Goal: Information Seeking & Learning: Learn about a topic

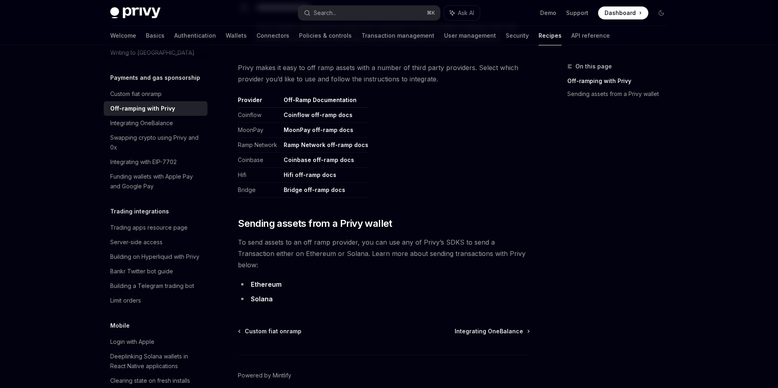
scroll to position [379, 0]
type textarea "*"
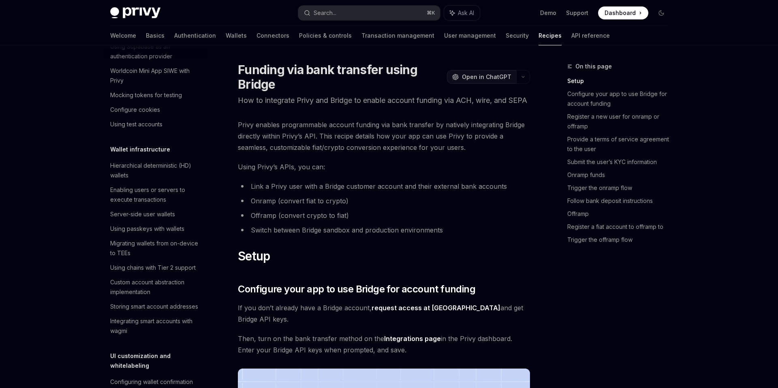
click at [485, 77] on span "Open in ChatGPT" at bounding box center [486, 77] width 49 height 8
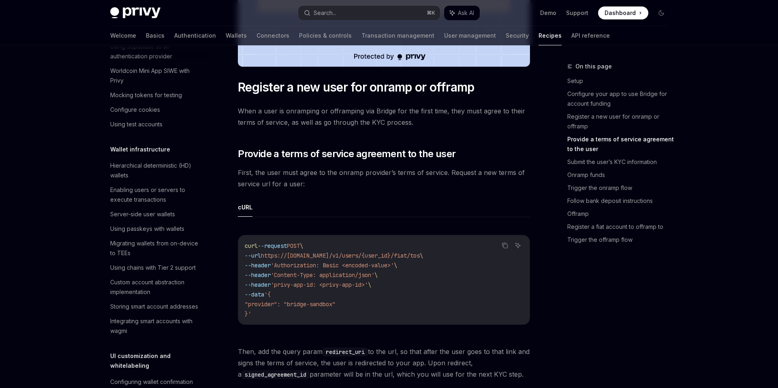
scroll to position [719, 0]
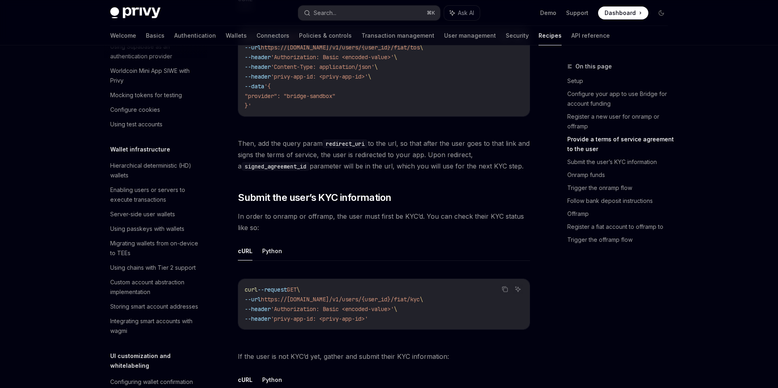
type textarea "*"
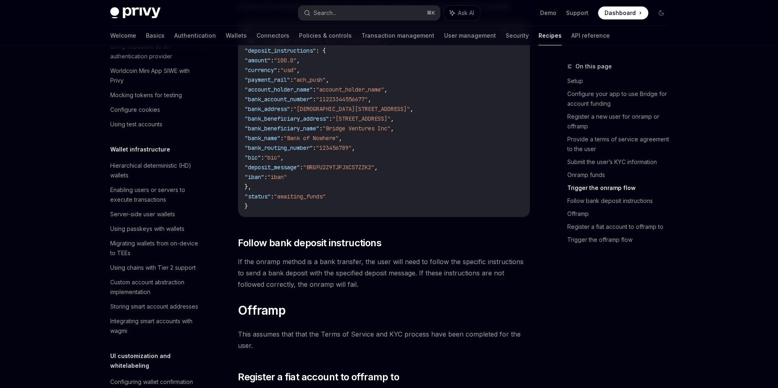
scroll to position [1878, 0]
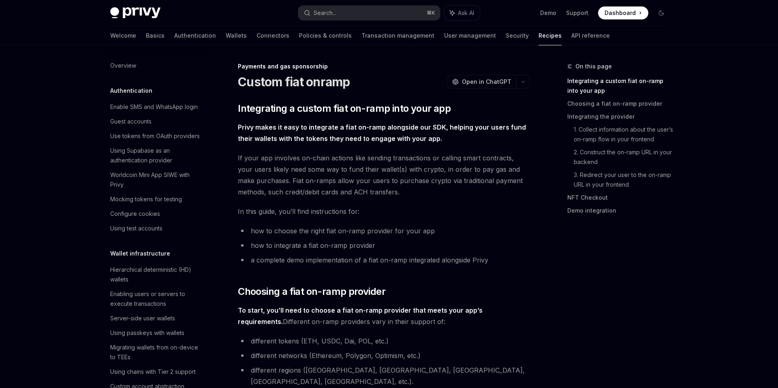
scroll to position [554, 0]
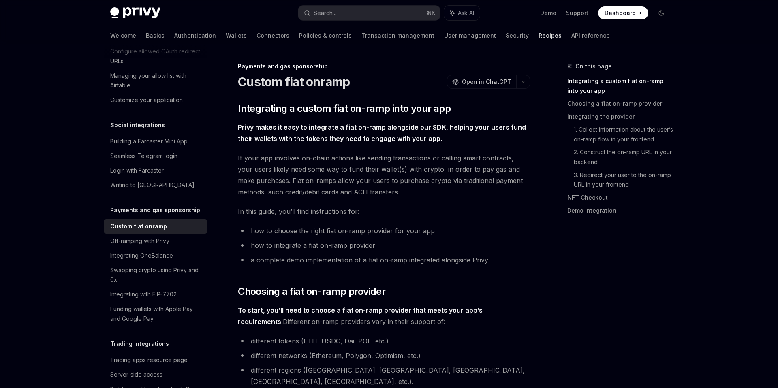
type textarea "*"
